Goal: Task Accomplishment & Management: Complete application form

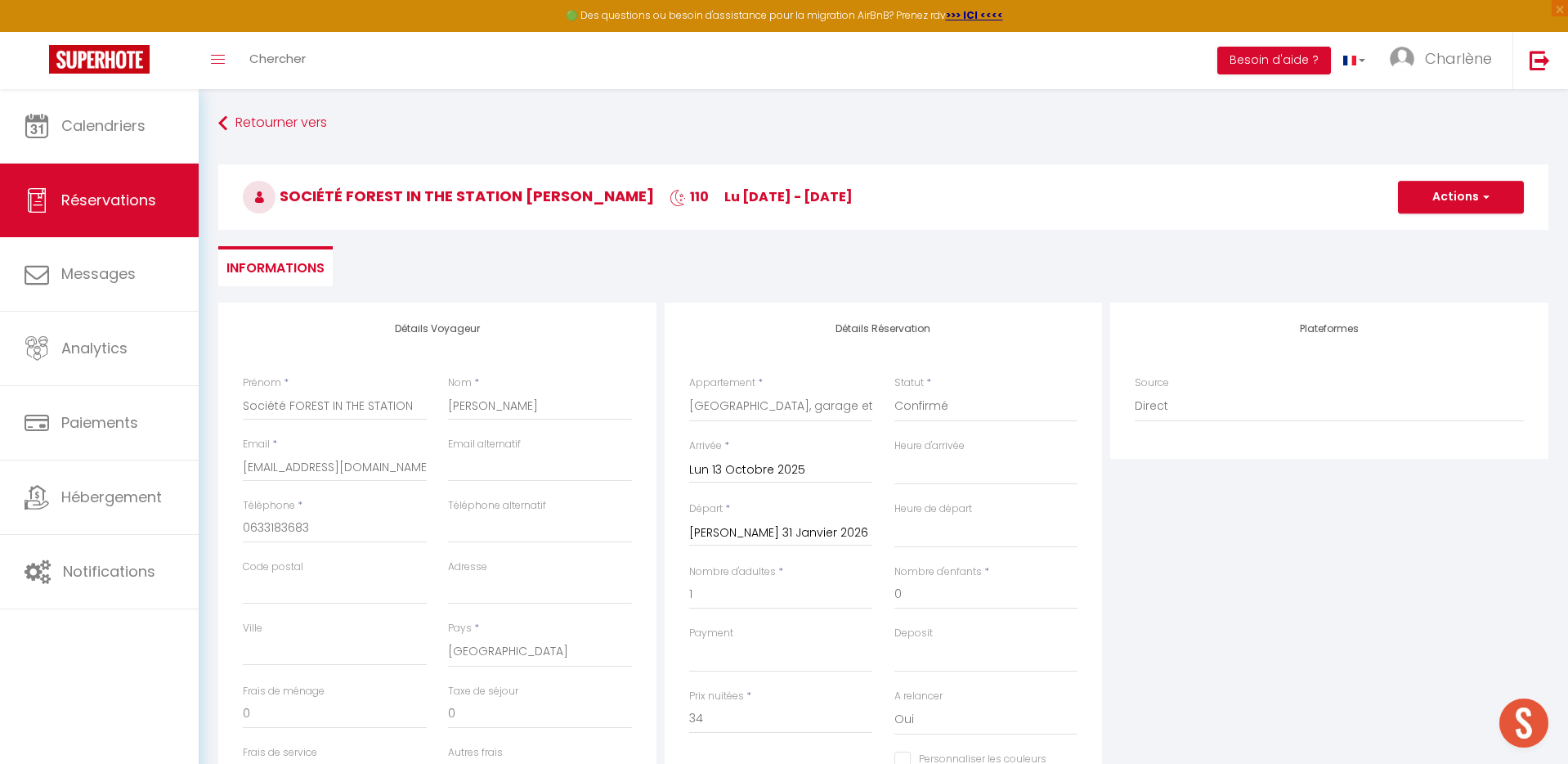
select select "47372"
select select
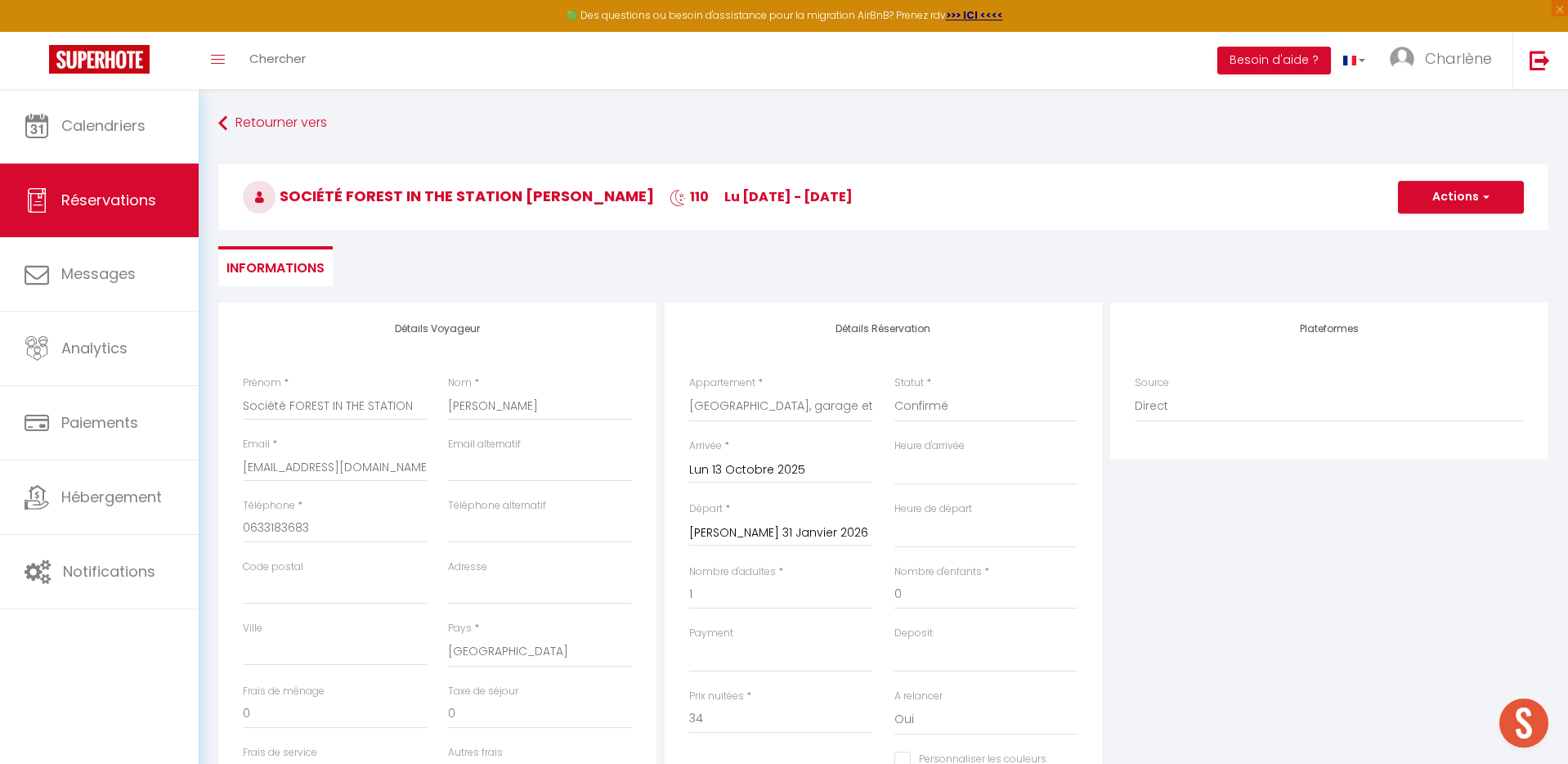
scroll to position [123, 0]
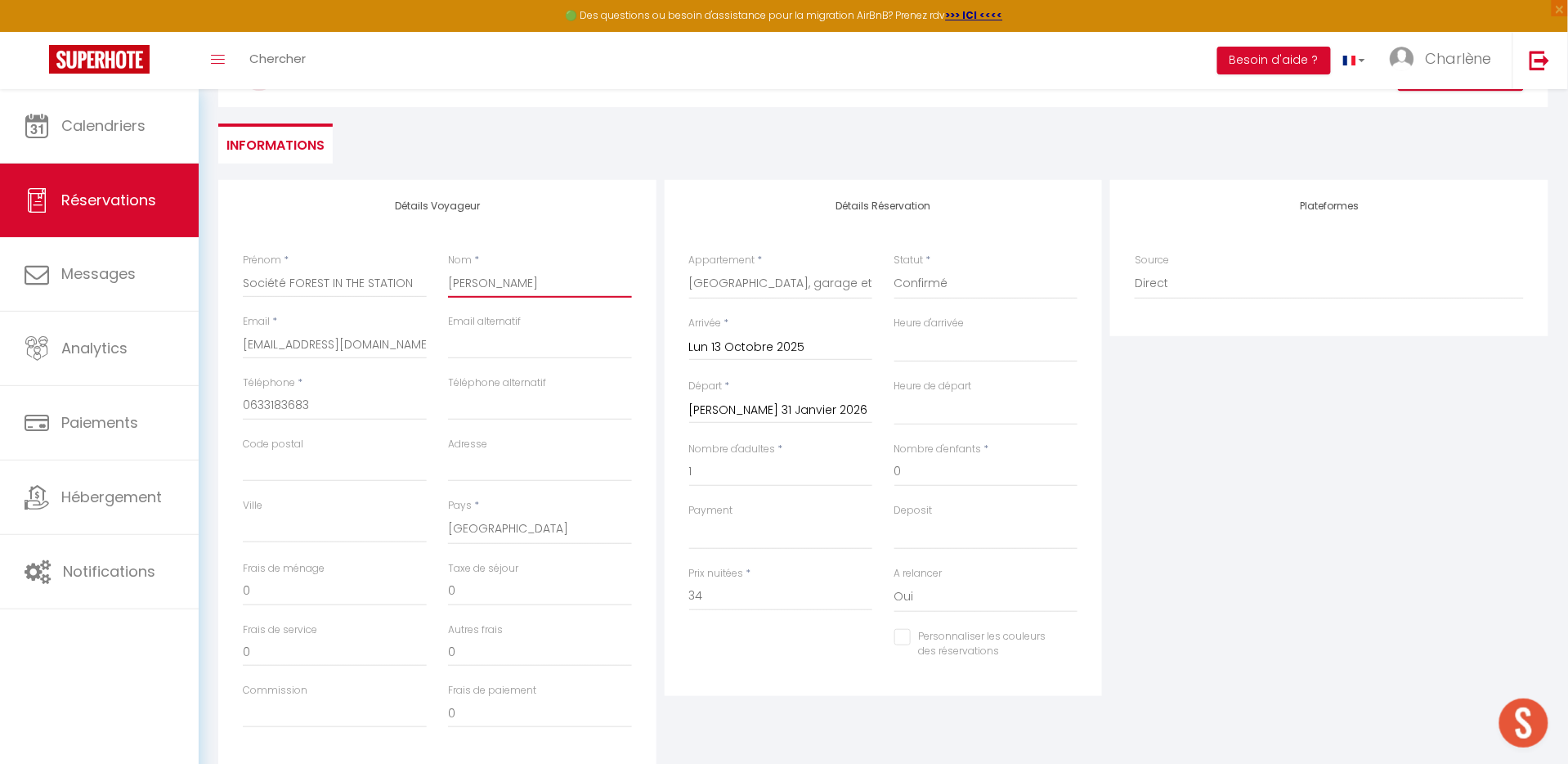
click at [540, 279] on input "[PERSON_NAME]" at bounding box center [540, 282] width 184 height 30
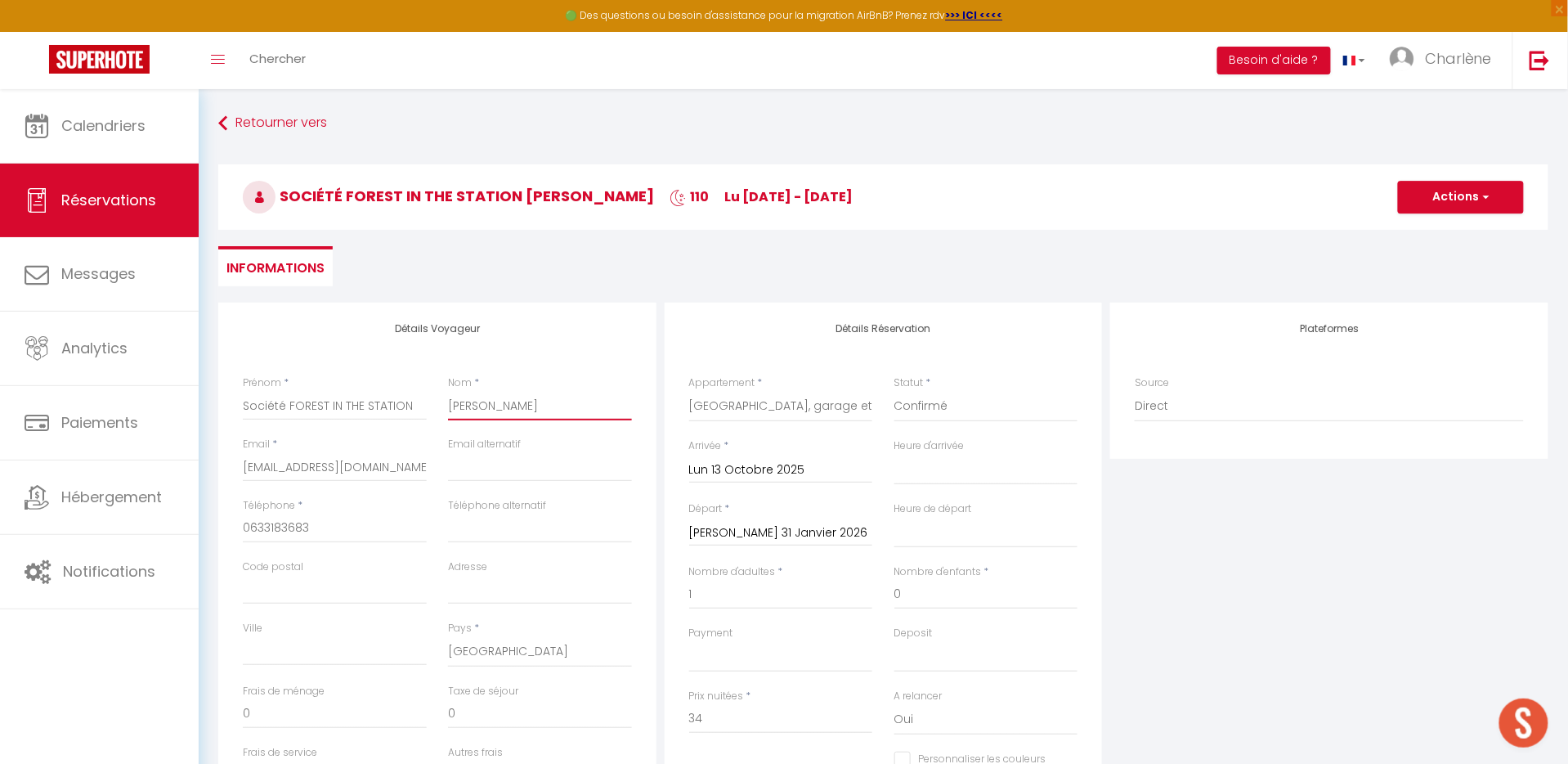
scroll to position [0, 0]
click at [1443, 197] on button "Actions" at bounding box center [1461, 197] width 126 height 33
click at [1419, 234] on link "Enregistrer" at bounding box center [1444, 233] width 130 height 21
select select
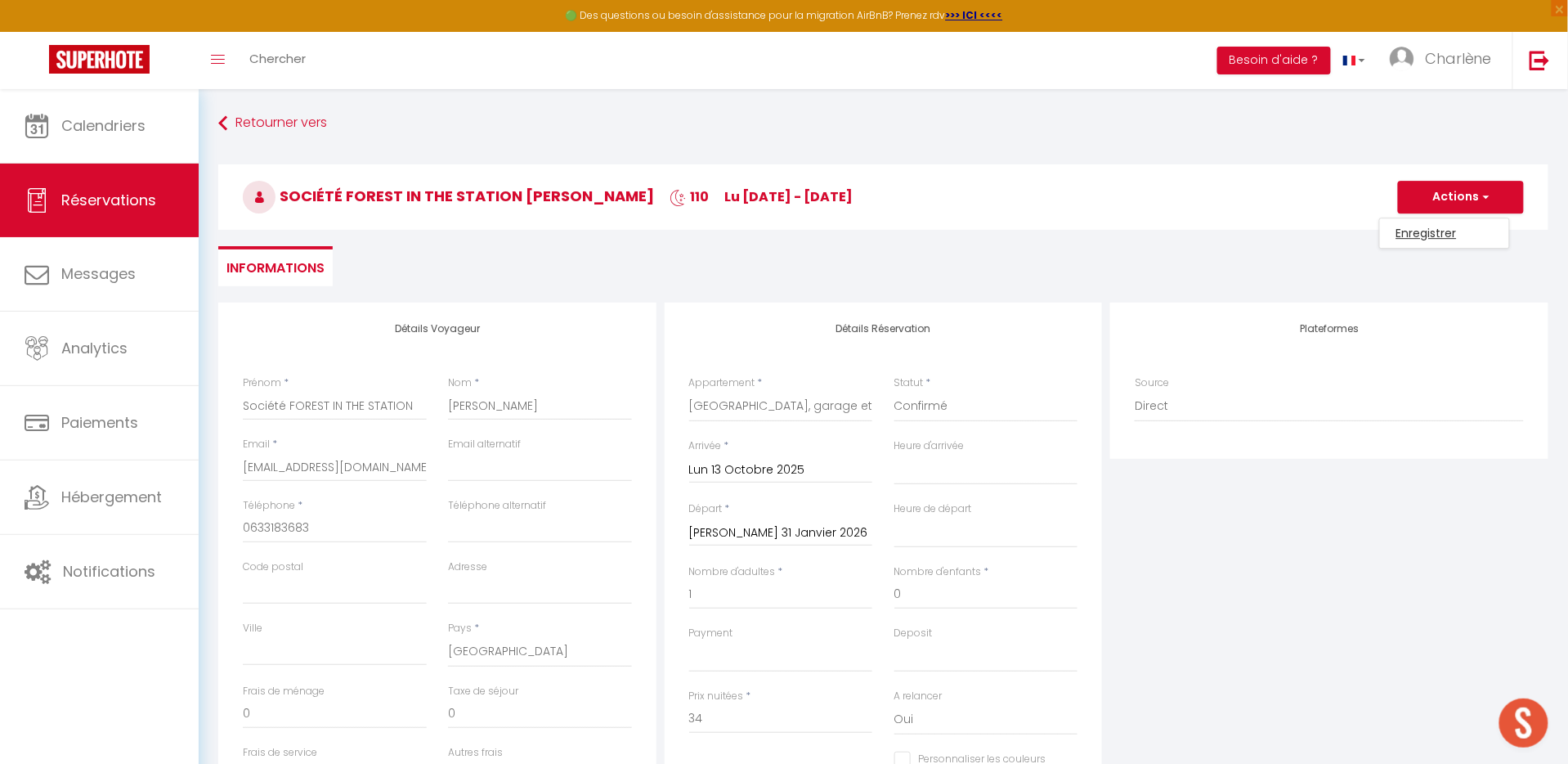
select select
checkbox input "false"
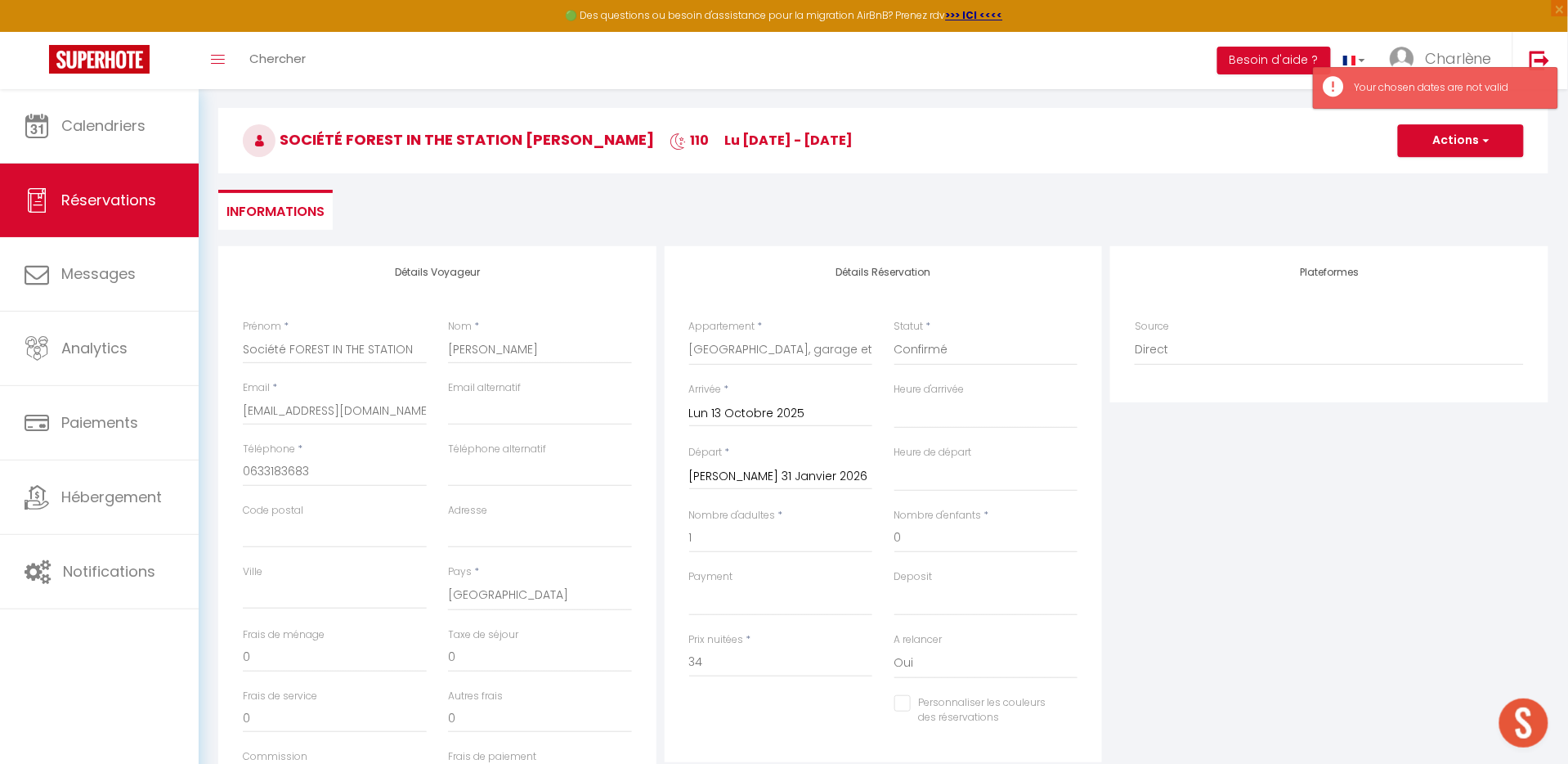
scroll to position [74, 0]
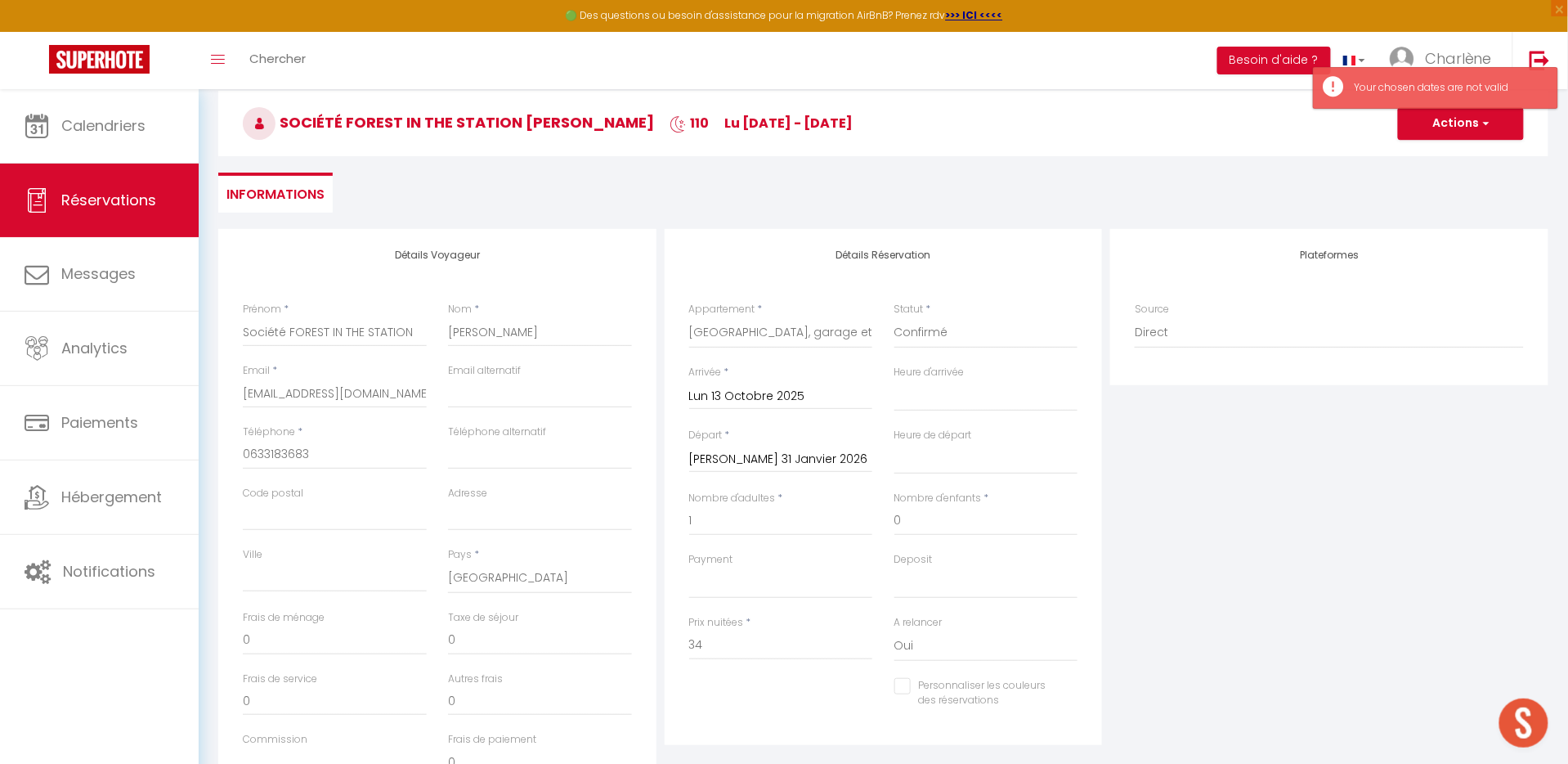
click at [759, 397] on input "Lun 13 Octobre 2025" at bounding box center [781, 396] width 184 height 21
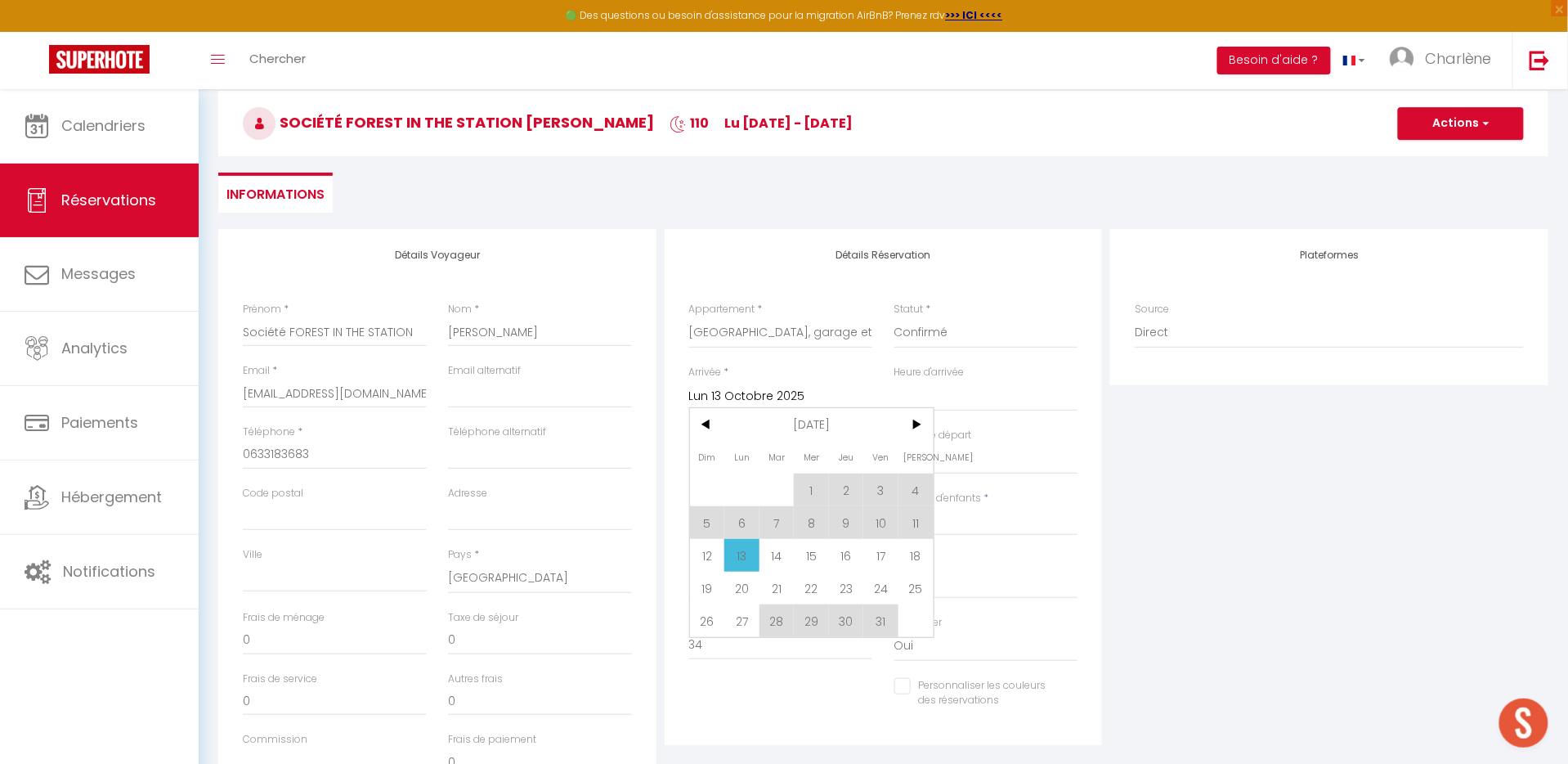
click at [1082, 482] on div "Heure de départ 00:00 00:30 01:00 01:30 02:00 02:30 03:00 03:30 04:00 04:30 05:…" at bounding box center [986, 460] width 205 height 63
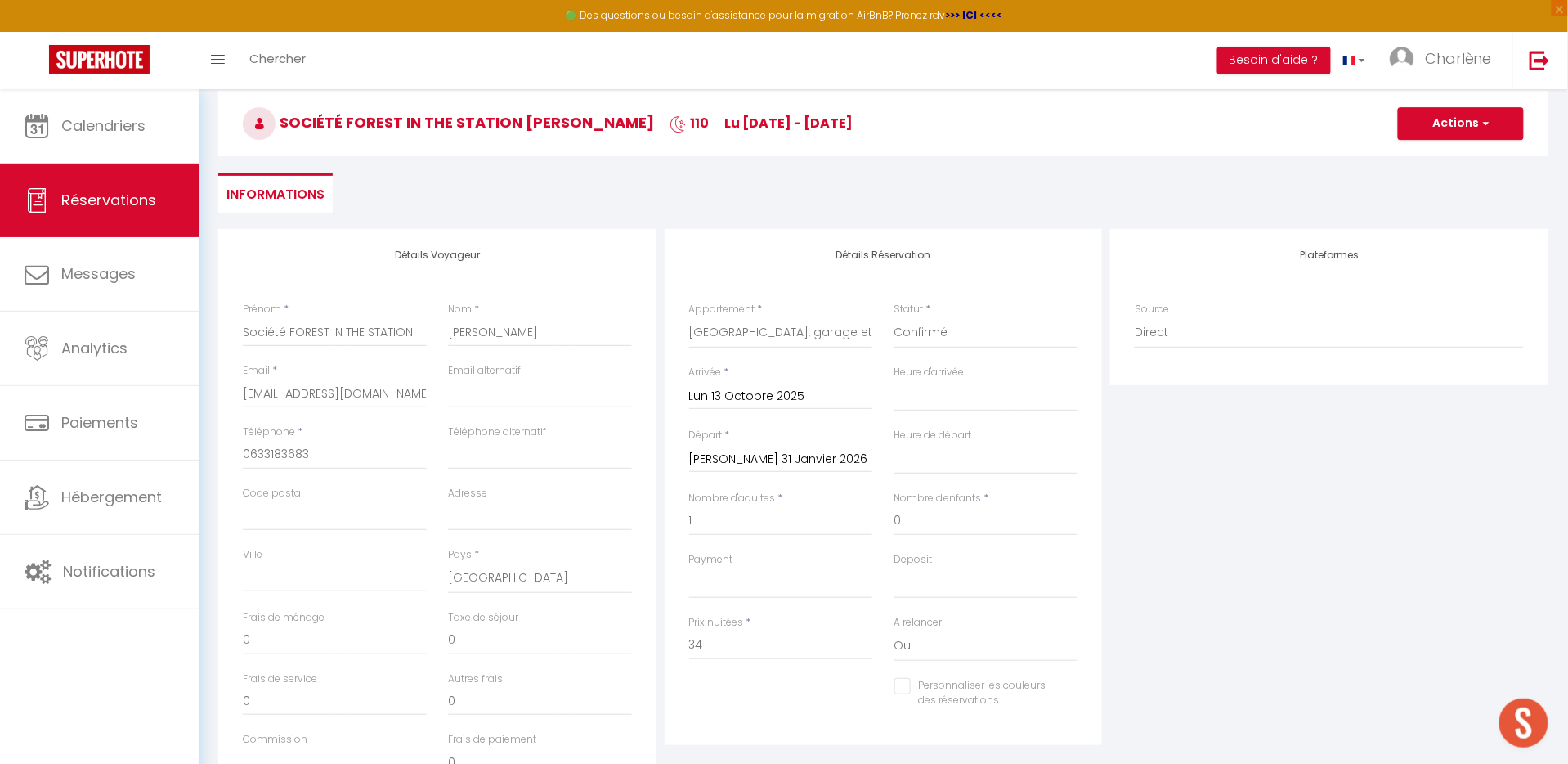
click at [733, 460] on input "[PERSON_NAME] 31 Janvier 2026" at bounding box center [781, 460] width 184 height 21
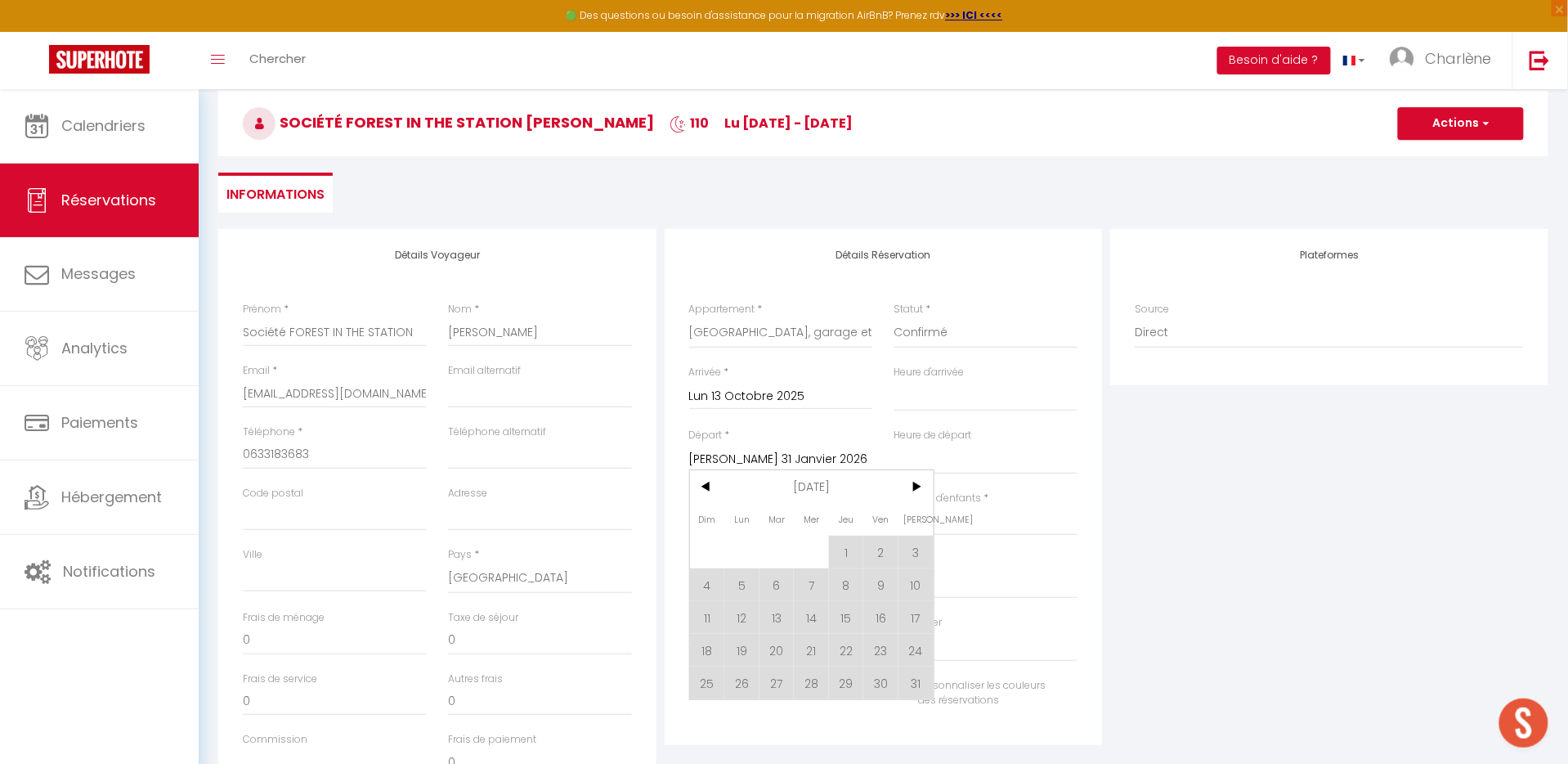
click at [1178, 533] on div "Plateformes Source Direct [DOMAIN_NAME] [DOMAIN_NAME] Chalet montagne Expedia G…" at bounding box center [1329, 521] width 446 height 585
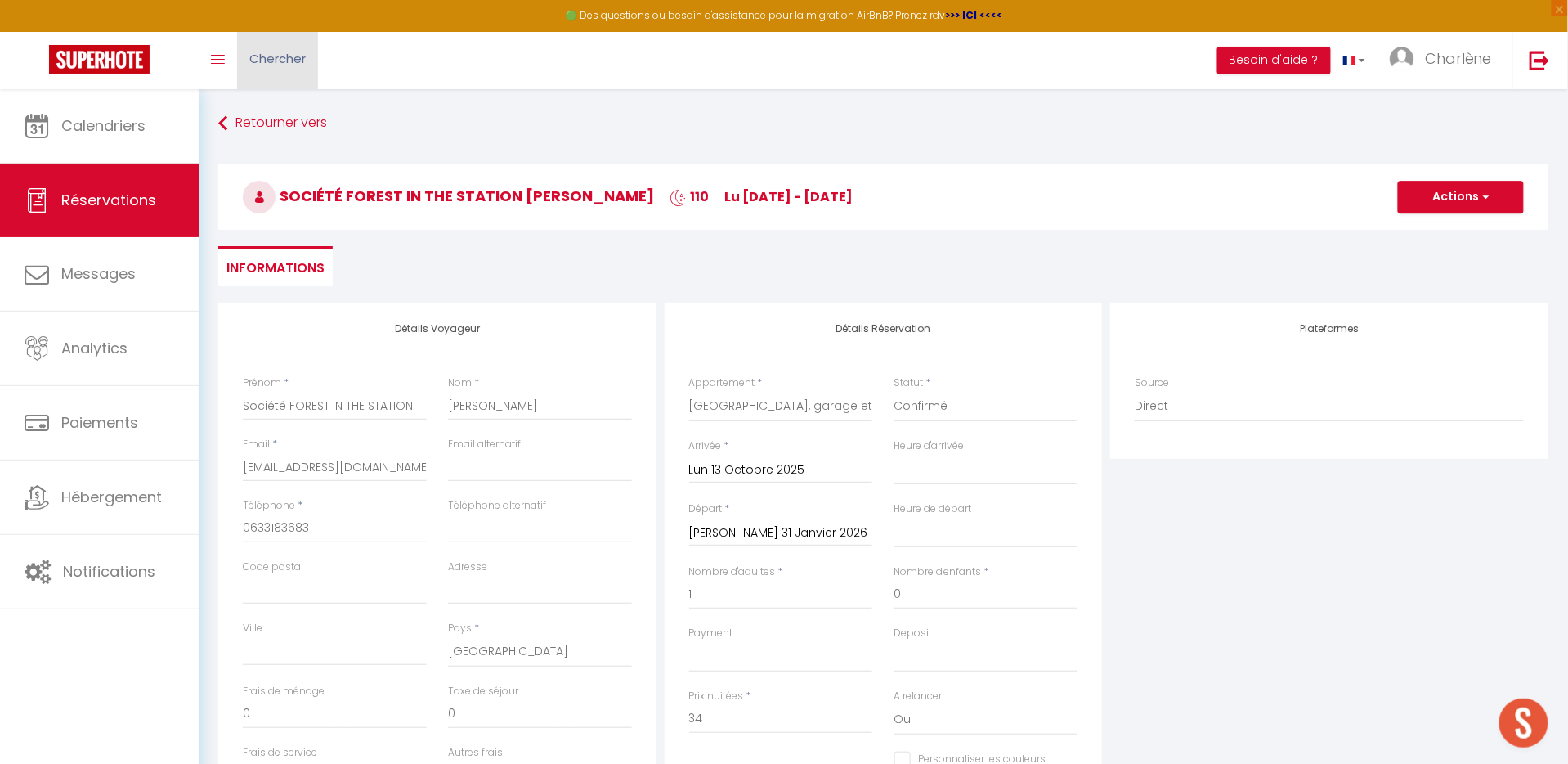
scroll to position [0, 0]
select select "not_cancelled"
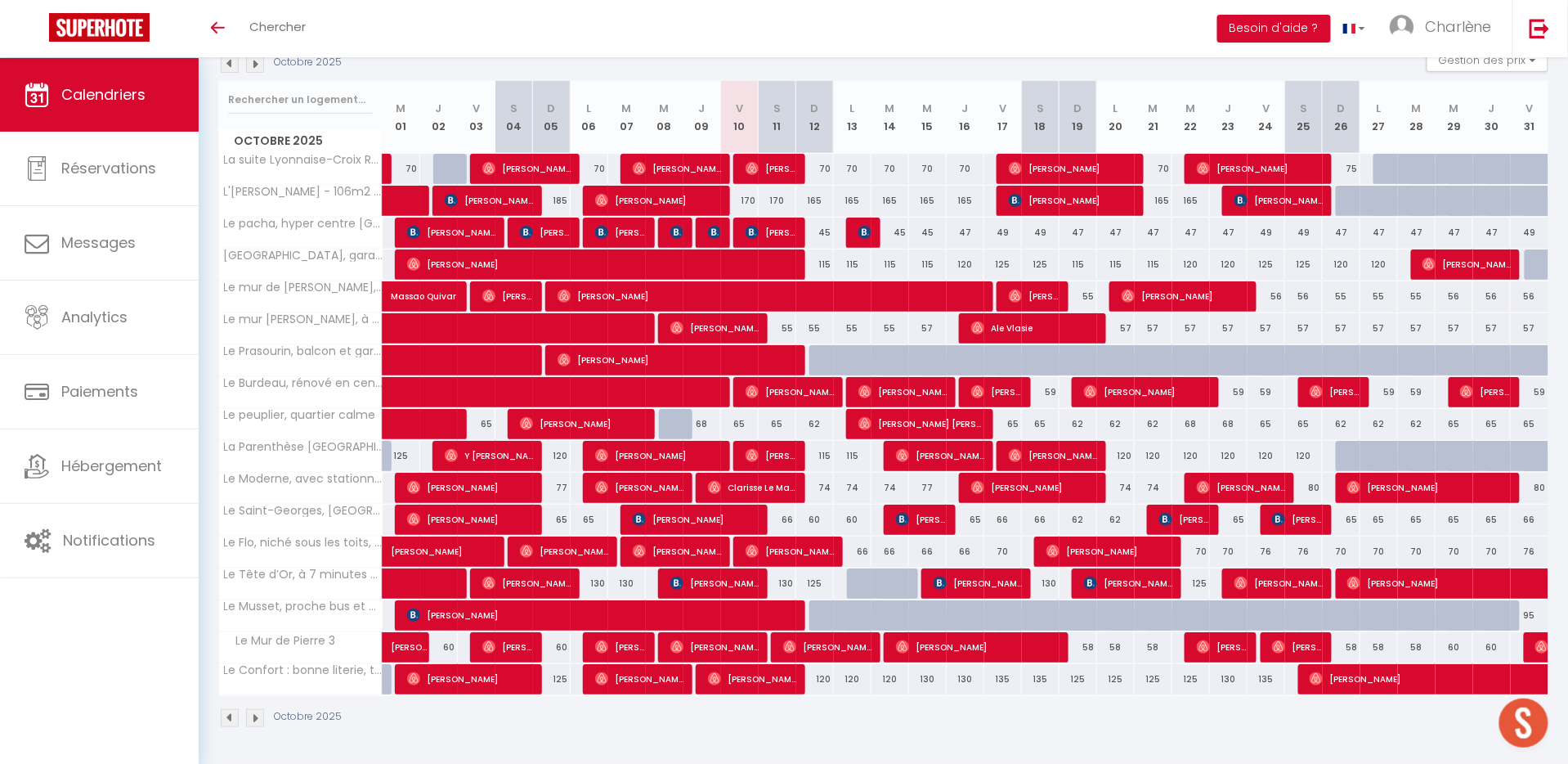
scroll to position [191, 0]
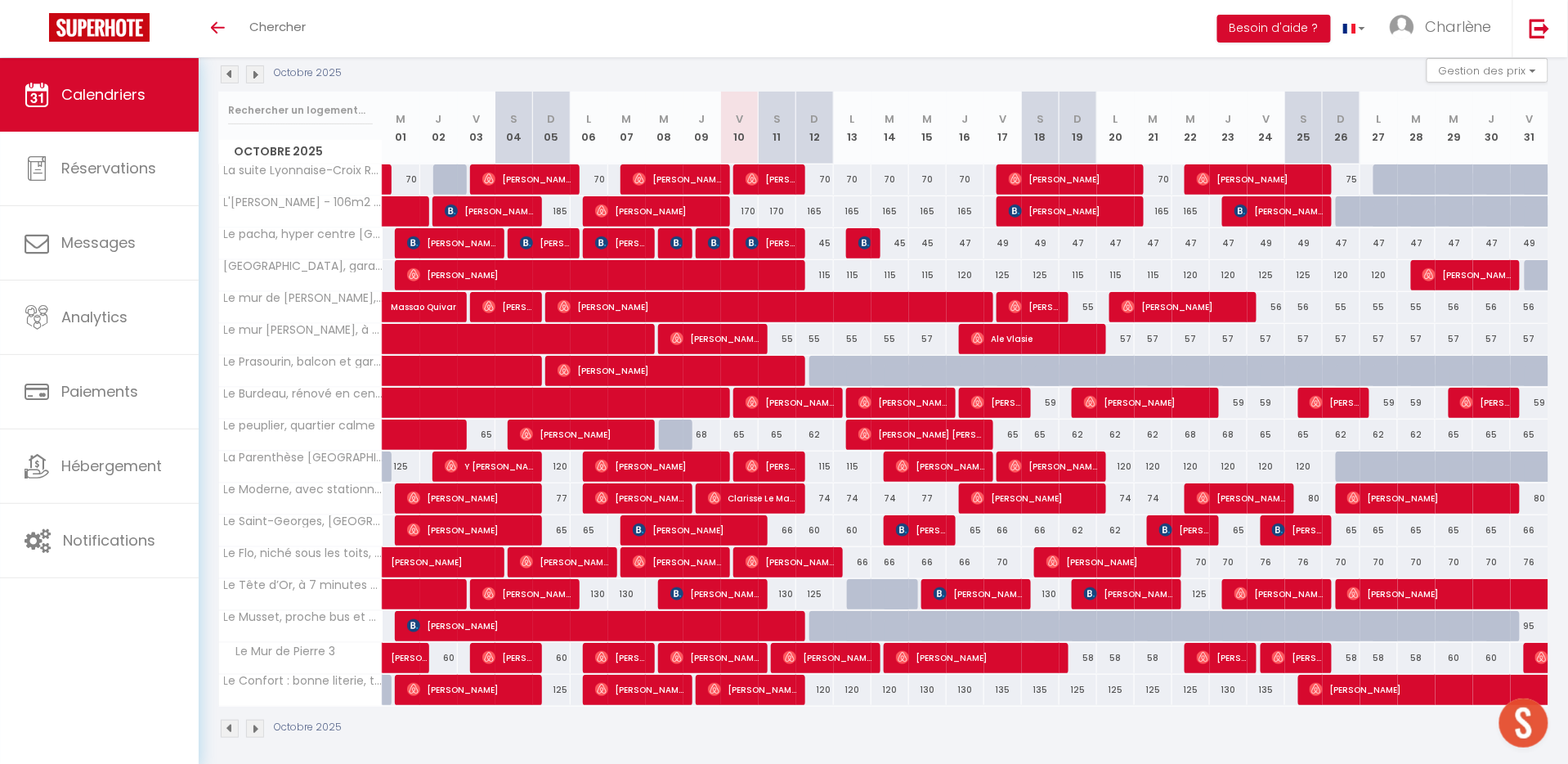
click at [253, 71] on img at bounding box center [254, 74] width 18 height 18
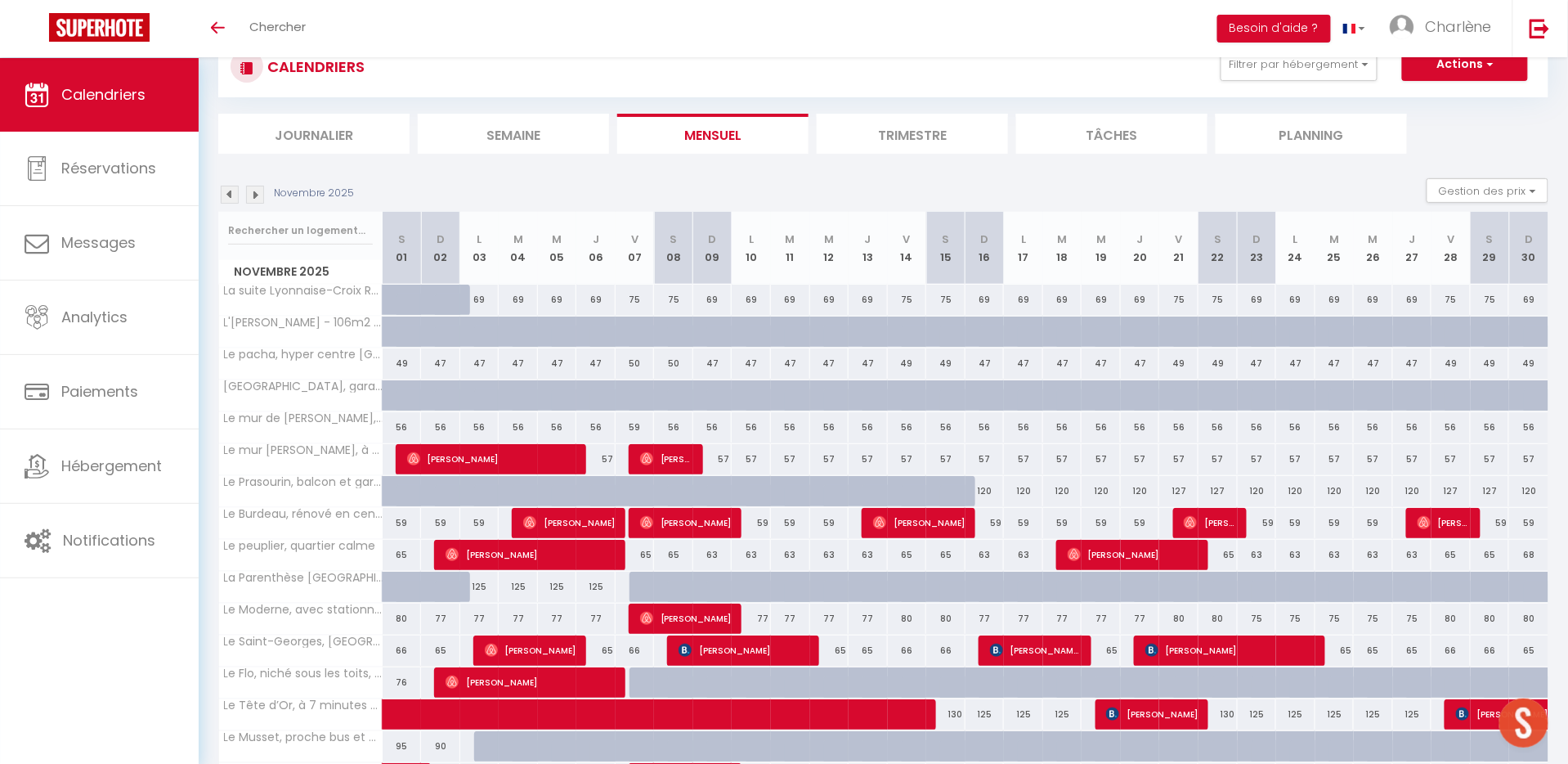
click at [252, 189] on img at bounding box center [254, 194] width 18 height 18
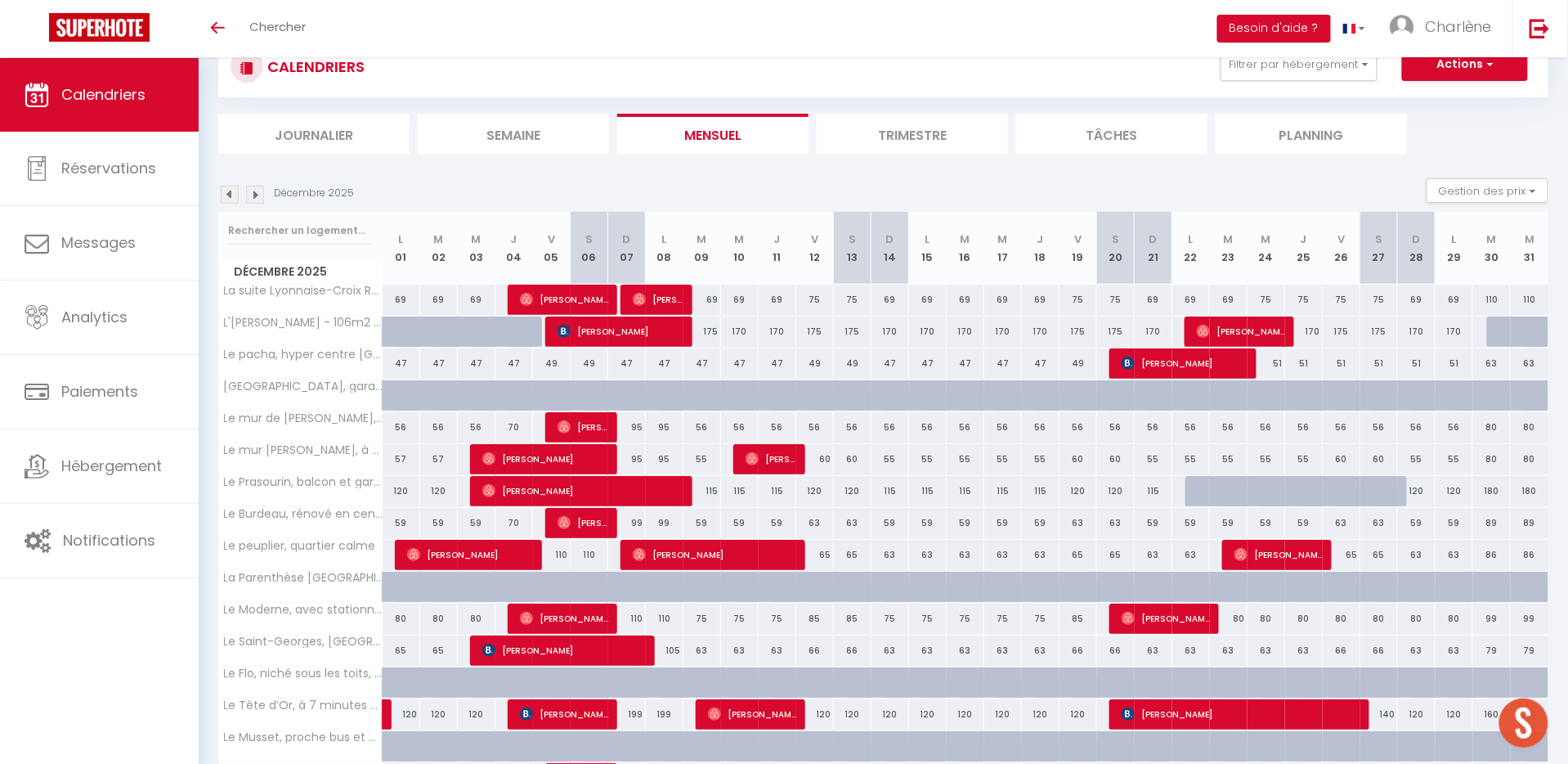
click at [227, 196] on img at bounding box center [229, 194] width 18 height 18
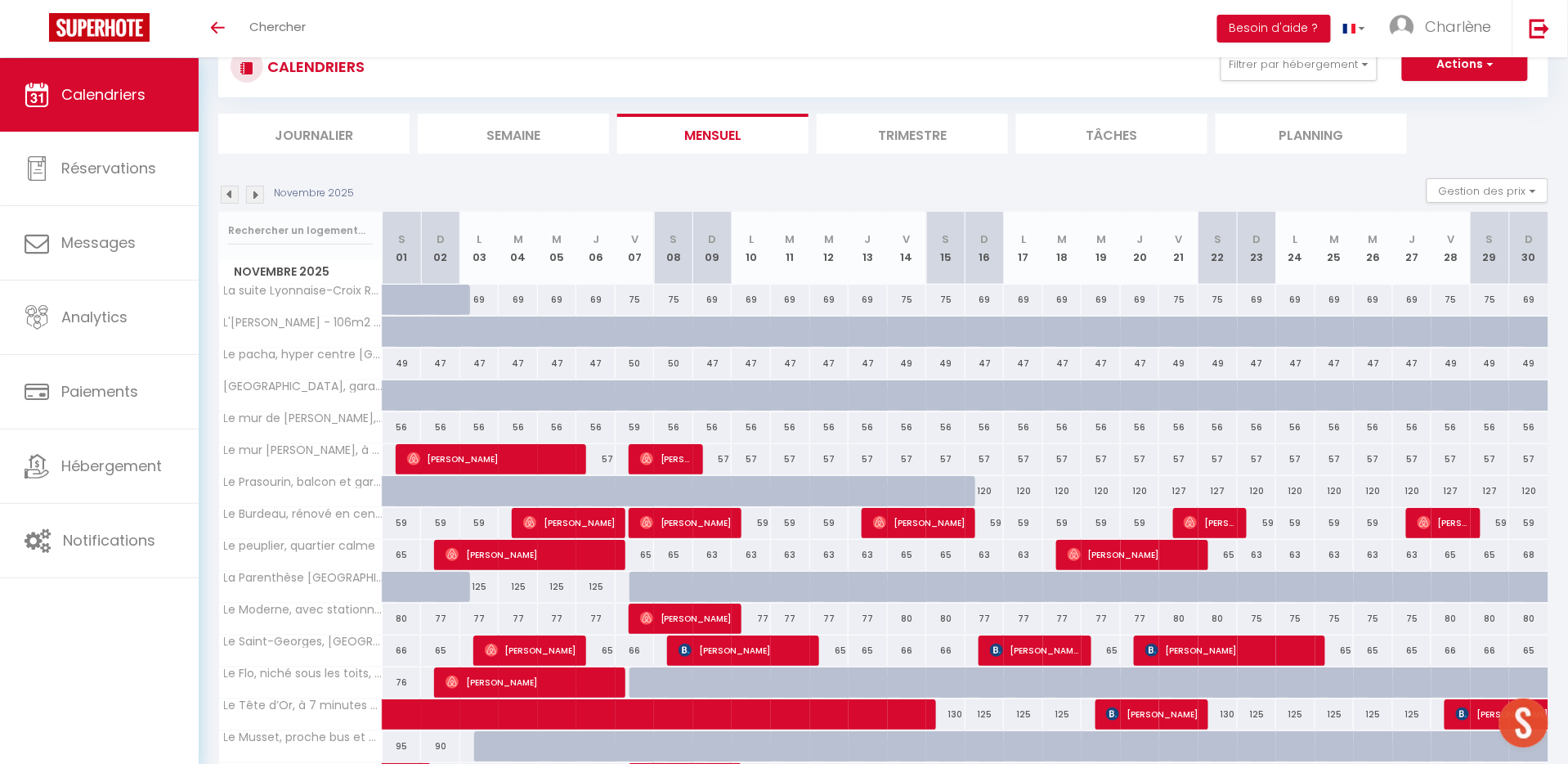
click at [229, 188] on img at bounding box center [229, 194] width 18 height 18
